Goal: Information Seeking & Learning: Learn about a topic

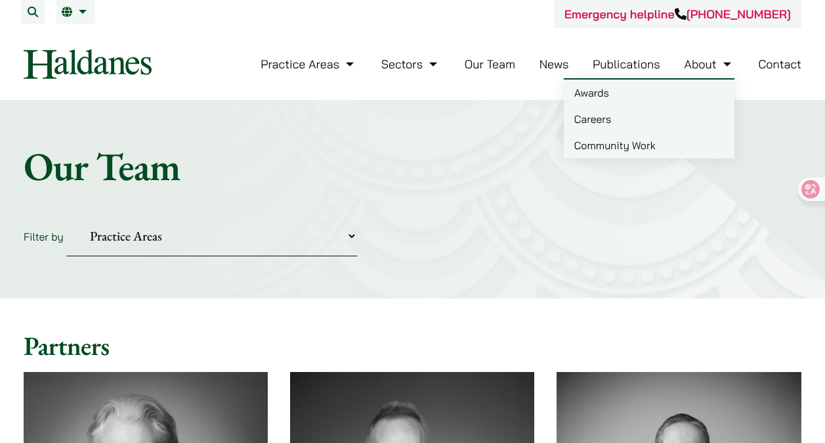
click at [647, 119] on link "Careers" at bounding box center [649, 119] width 171 height 26
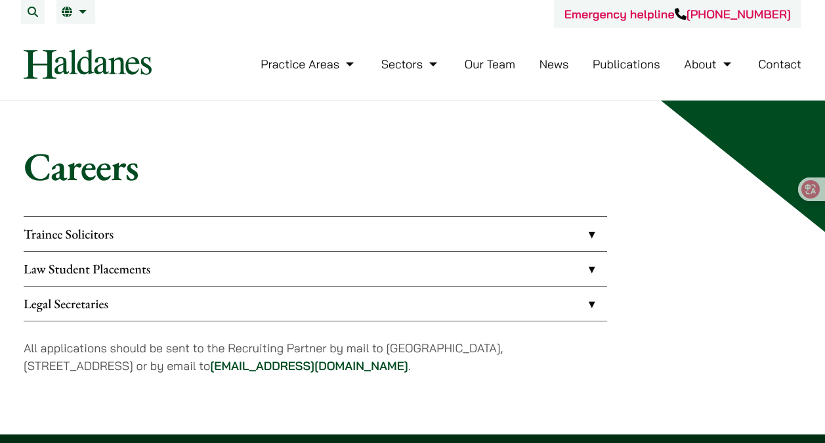
click at [581, 280] on link "Law Student Placements" at bounding box center [316, 268] width 584 height 34
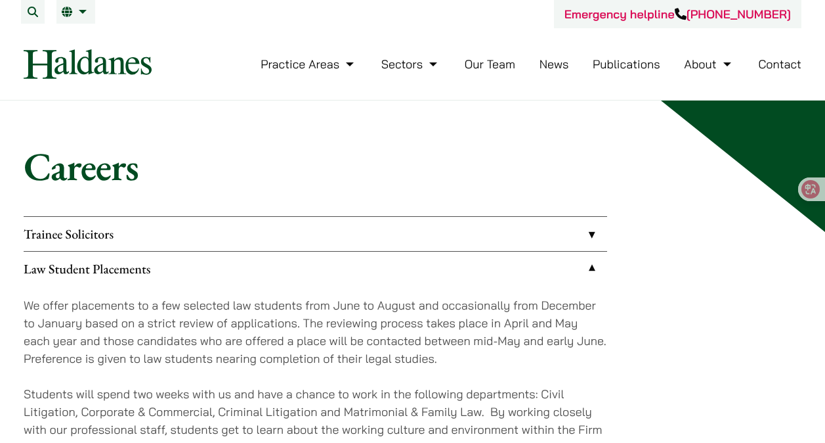
click at [581, 280] on link "Law Student Placements" at bounding box center [316, 268] width 584 height 34
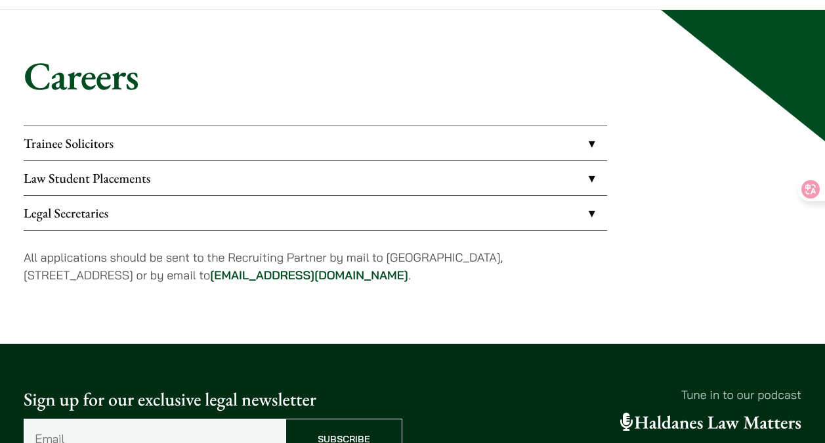
scroll to position [74, 0]
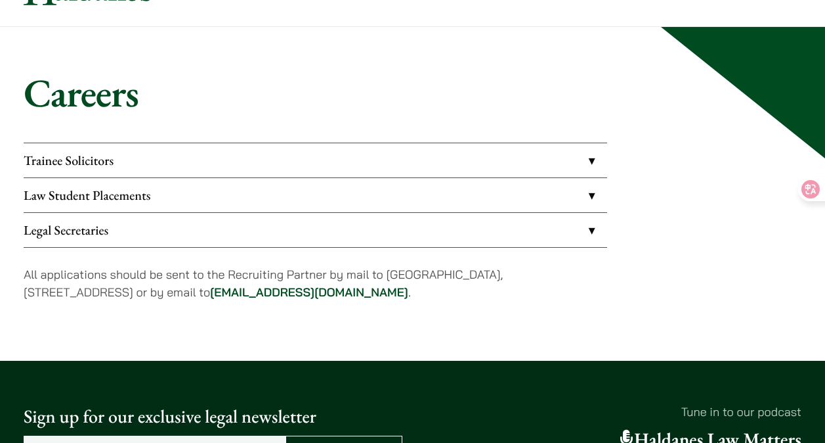
click at [586, 153] on link "Trainee Solicitors" at bounding box center [316, 160] width 584 height 34
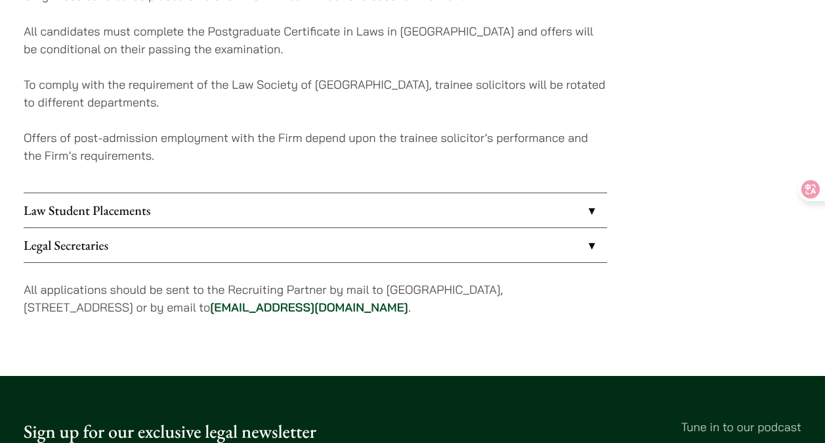
scroll to position [384, 0]
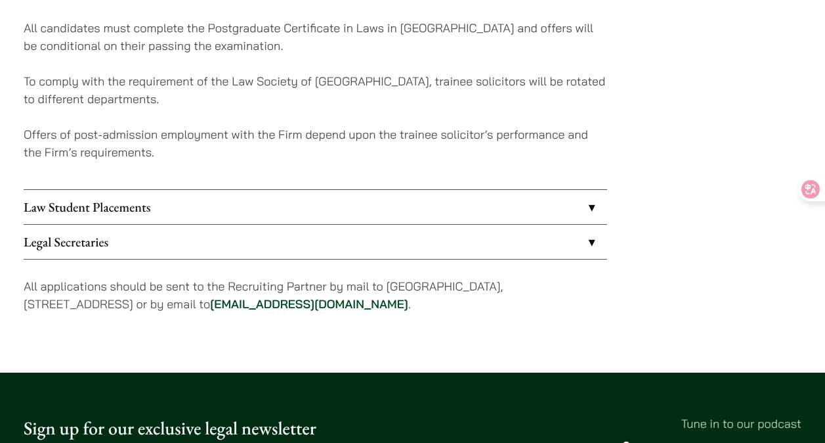
click at [505, 257] on link "Legal Secretaries" at bounding box center [316, 242] width 584 height 34
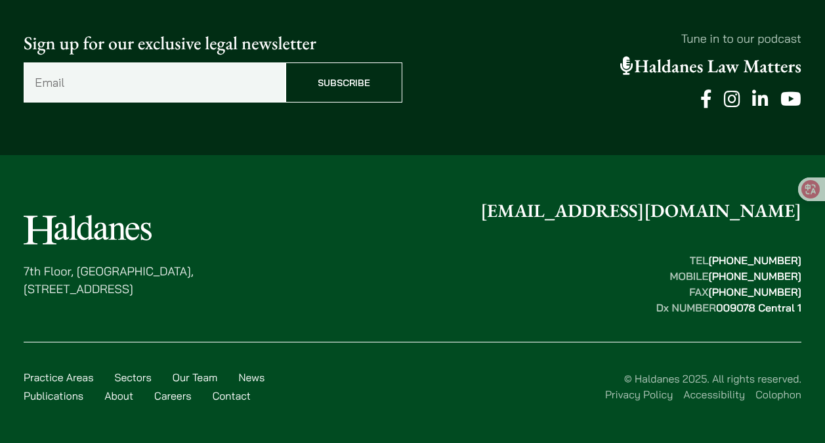
scroll to position [541, 0]
